Goal: Information Seeking & Learning: Learn about a topic

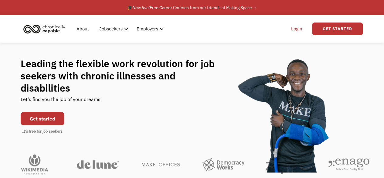
click at [297, 31] on link "Login" at bounding box center [297, 28] width 19 height 19
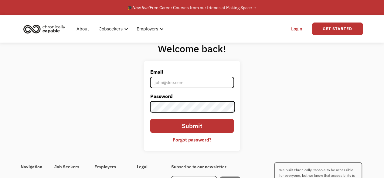
type input "[PERSON_NAME][EMAIL_ADDRESS][DOMAIN_NAME]"
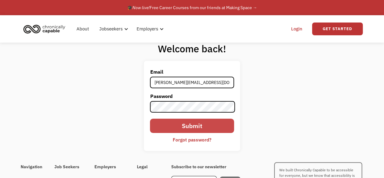
click at [197, 128] on input "Submit" at bounding box center [192, 125] width 84 height 14
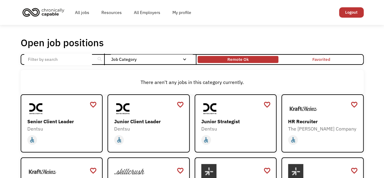
click at [244, 61] on div "Remote Ok" at bounding box center [238, 59] width 21 height 7
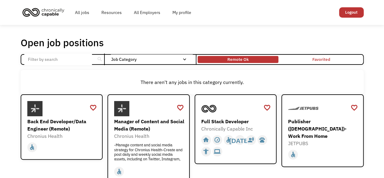
click at [255, 60] on div "Remote Ok" at bounding box center [238, 59] width 81 height 4
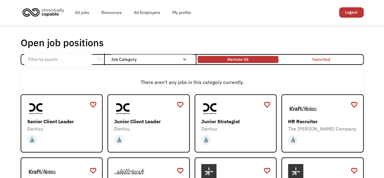
click at [260, 61] on div "Remote Ok" at bounding box center [238, 59] width 81 height 4
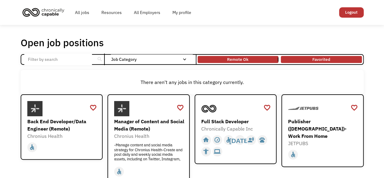
click at [344, 61] on link "Favorited" at bounding box center [321, 59] width 83 height 9
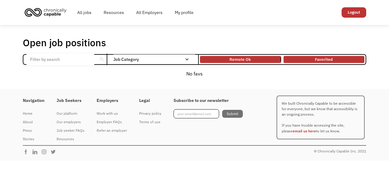
click at [256, 58] on div "Remote Ok" at bounding box center [240, 59] width 81 height 4
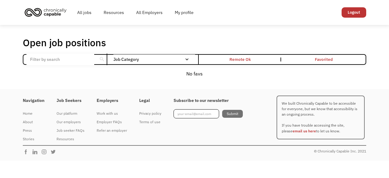
click at [321, 60] on link "Favorited" at bounding box center [323, 59] width 83 height 9
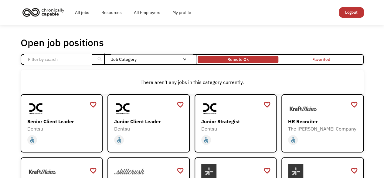
click at [253, 60] on div "Remote Ok" at bounding box center [238, 59] width 81 height 4
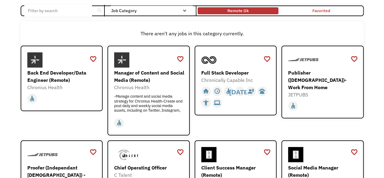
scroll to position [49, 0]
click at [150, 99] on div "-Manage content and social media strategy for Chronius Health-Create and post d…" at bounding box center [149, 103] width 70 height 18
click at [350, 100] on div "home slow_motion_video accessible today not_interested supervisor_account recor…" at bounding box center [323, 106] width 70 height 12
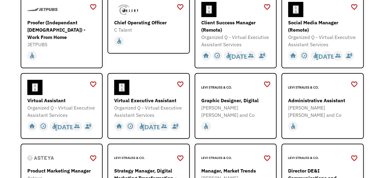
scroll to position [194, 0]
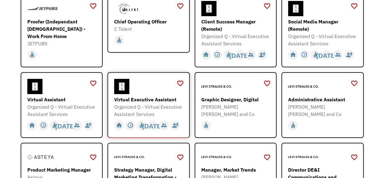
click at [165, 97] on div "Virtual Executive Assistant" at bounding box center [149, 99] width 70 height 7
click at [346, 122] on div "home slow_motion_video accessible today not_interested supervisor_account recor…" at bounding box center [323, 125] width 70 height 12
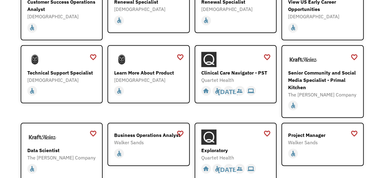
scroll to position [543, 0]
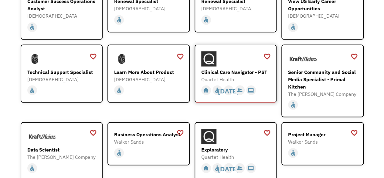
click at [242, 59] on div "Clinical Care Navigator - PST Quartet Health https://boards.greenhouse.io/quart…" at bounding box center [236, 67] width 70 height 32
click at [269, 153] on div "Quartet Health" at bounding box center [236, 156] width 70 height 7
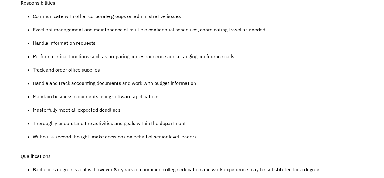
scroll to position [274, 0]
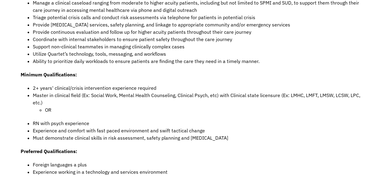
scroll to position [317, 0]
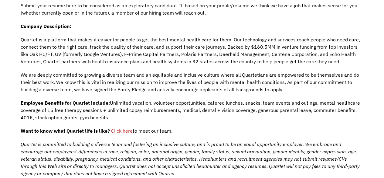
scroll to position [154, 0]
